Goal: Task Accomplishment & Management: Manage account settings

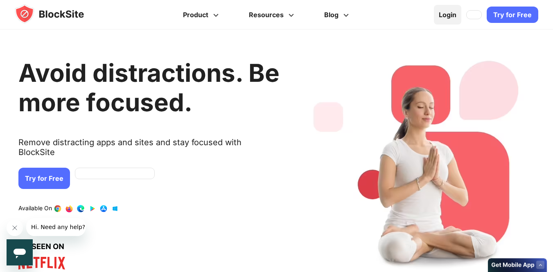
click at [446, 12] on link "Login" at bounding box center [447, 15] width 27 height 20
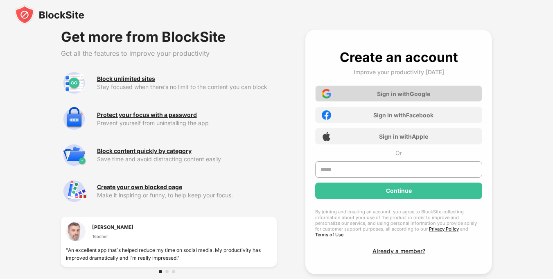
click at [402, 91] on div "Sign in with Google" at bounding box center [403, 93] width 53 height 7
